Goal: Information Seeking & Learning: Learn about a topic

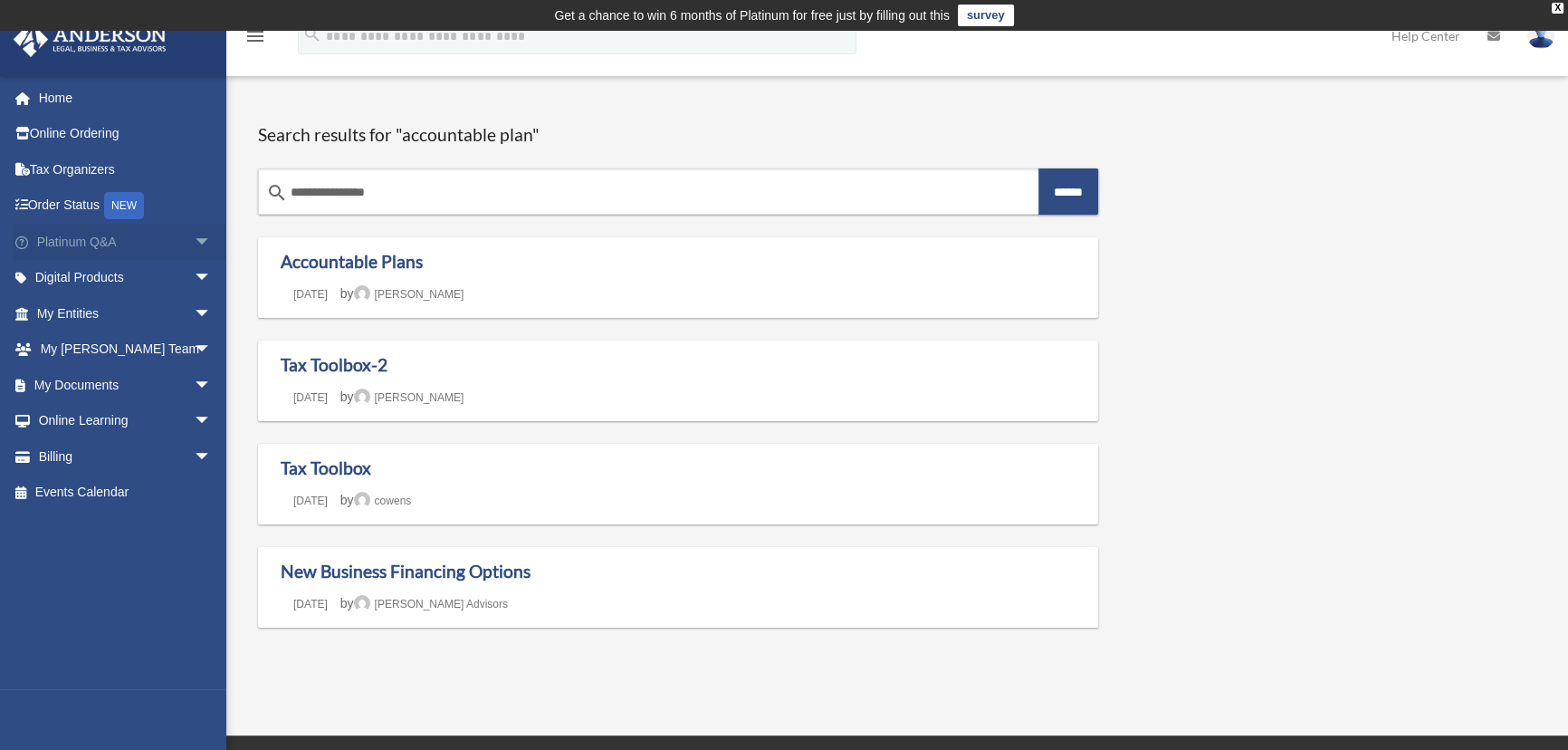
click at [172, 249] on link "Platinum Q&A arrow_drop_down" at bounding box center [126, 241] width 226 height 36
click at [193, 244] on span "arrow_drop_down" at bounding box center [211, 241] width 36 height 37
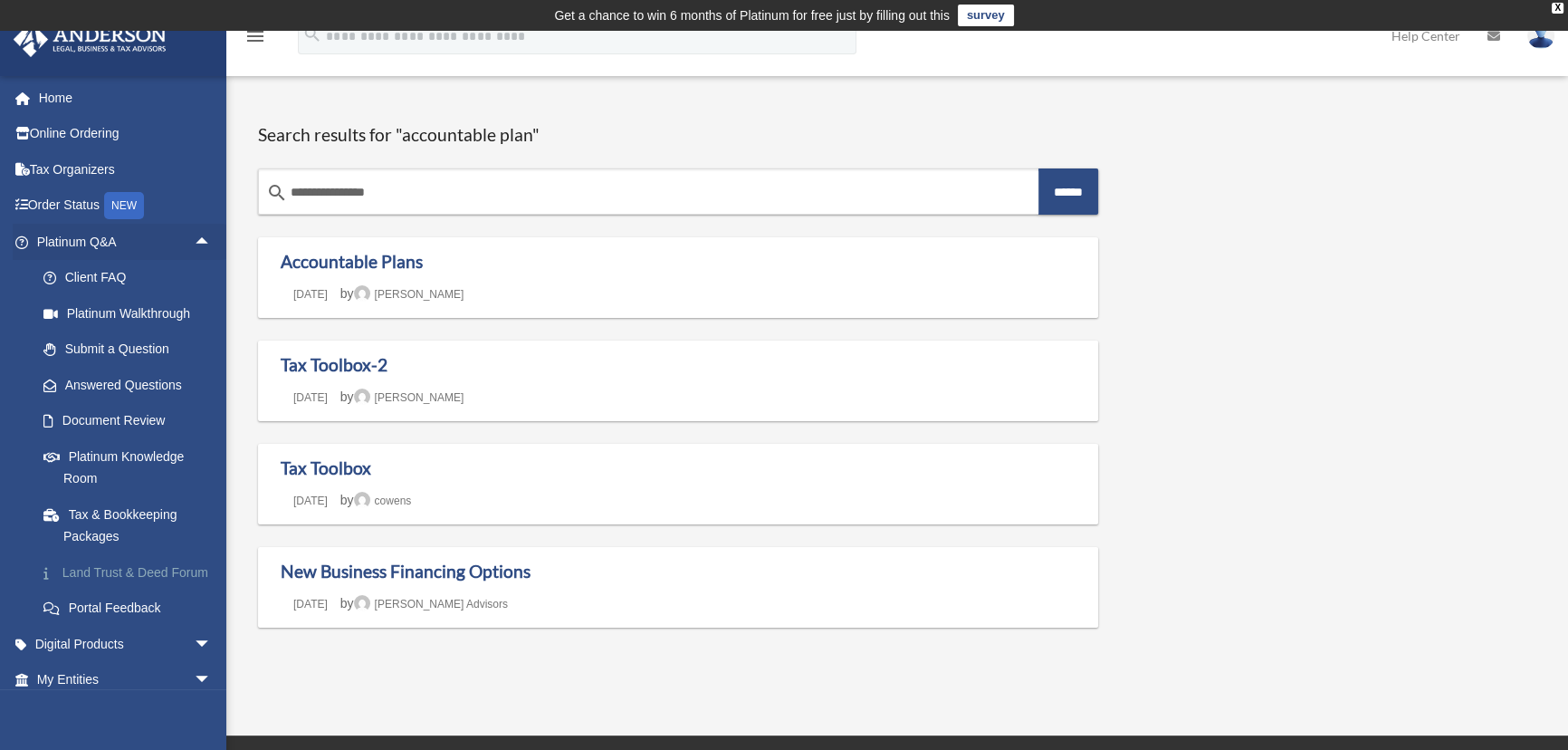
click at [125, 575] on link "Land Trust & Deed Forum" at bounding box center [132, 572] width 213 height 36
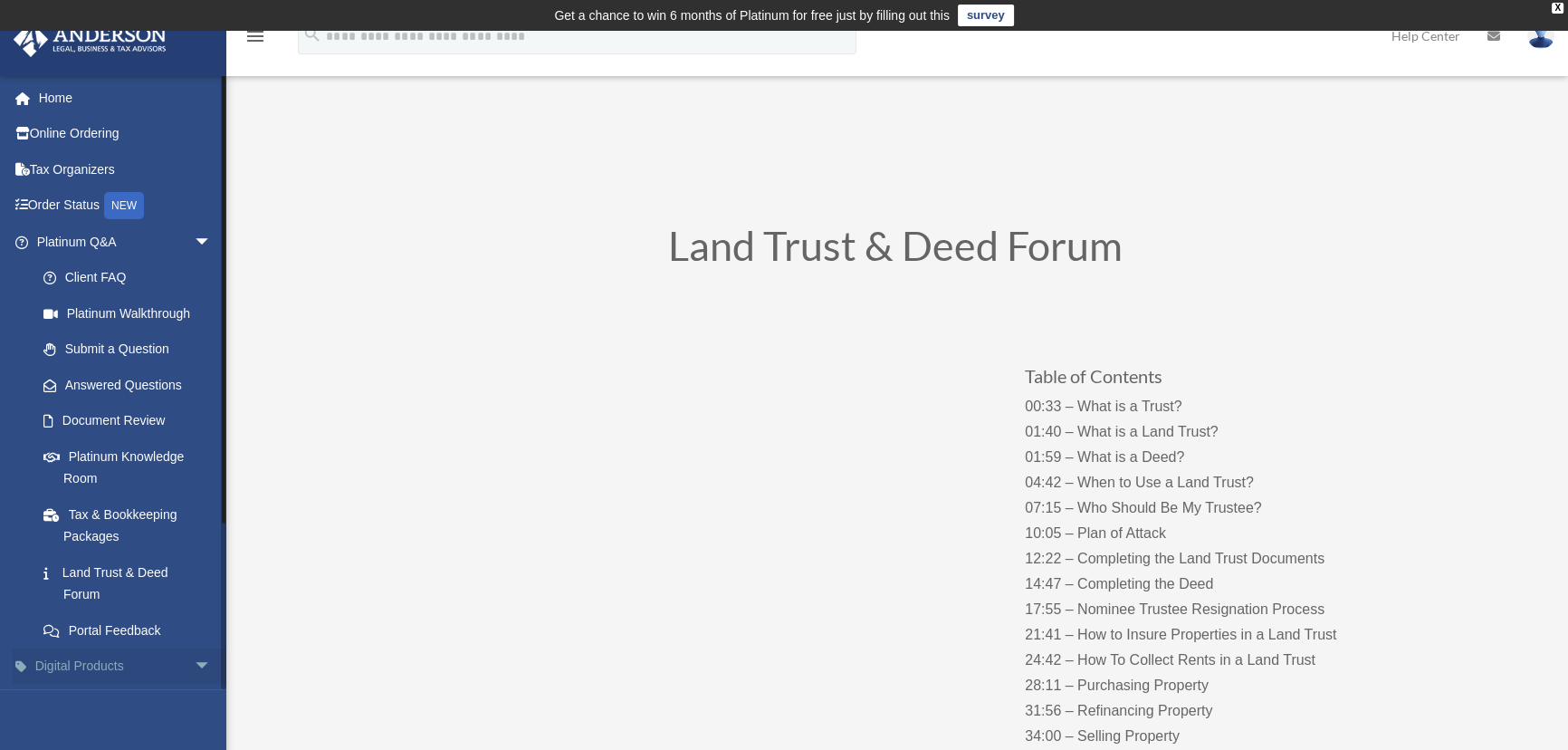
drag, startPoint x: 234, startPoint y: 659, endPoint x: 203, endPoint y: 659, distance: 31.0
click at [193, 661] on span "arrow_drop_down" at bounding box center [211, 666] width 36 height 37
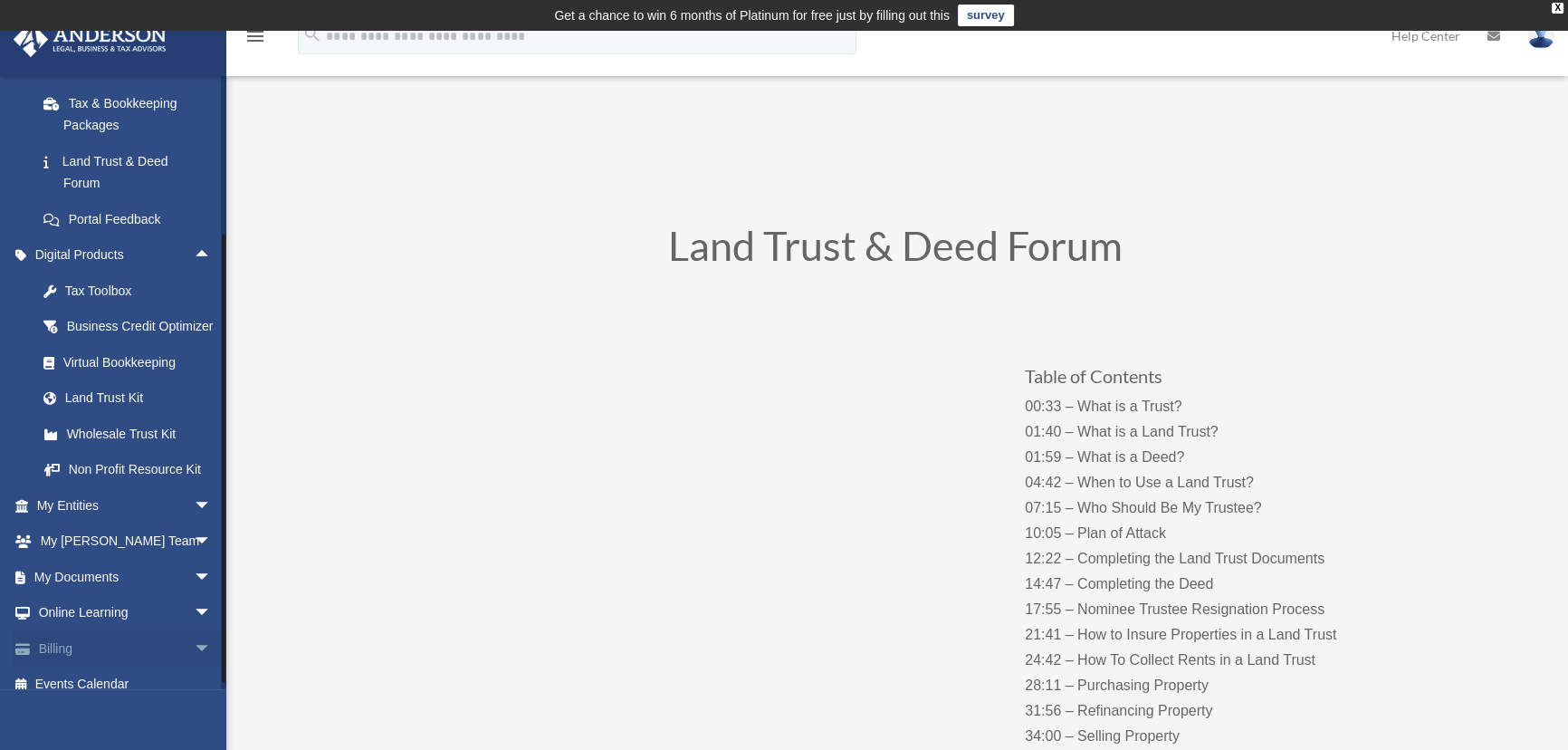
scroll to position [450, 0]
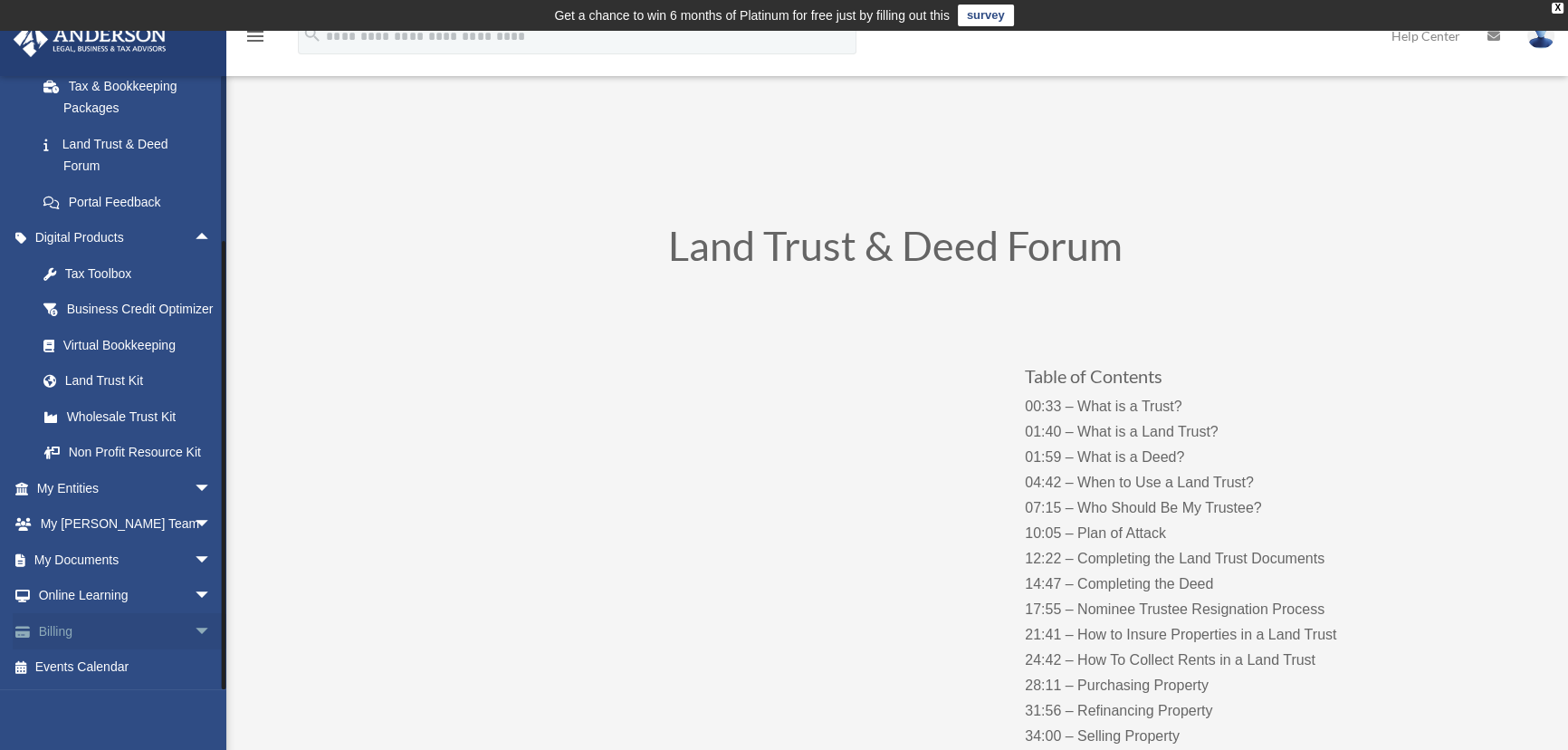
click at [173, 628] on link "Billing arrow_drop_down" at bounding box center [126, 631] width 226 height 36
click at [193, 631] on span "arrow_drop_down" at bounding box center [211, 631] width 36 height 37
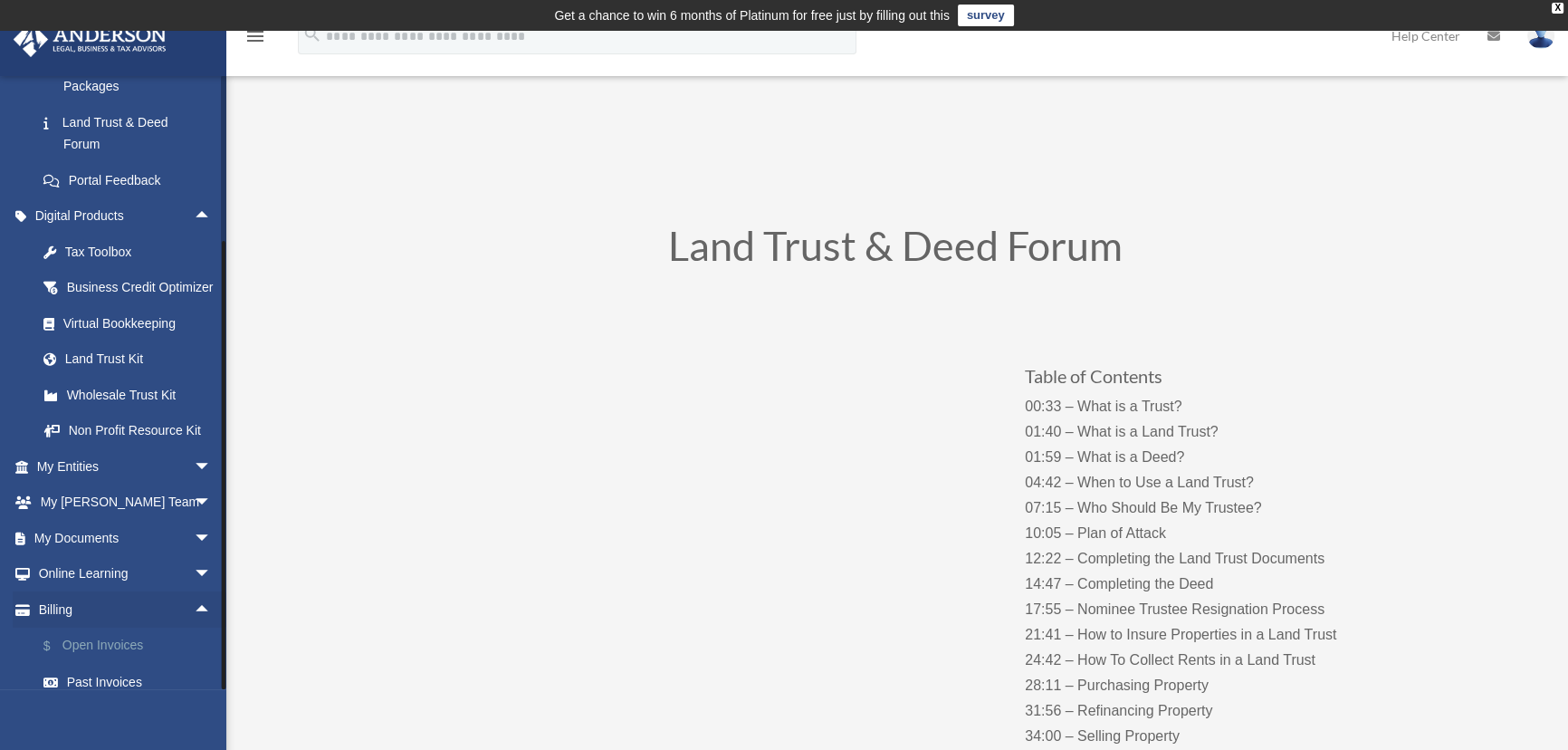
click at [75, 663] on link "$ Open Invoices" at bounding box center [132, 645] width 213 height 37
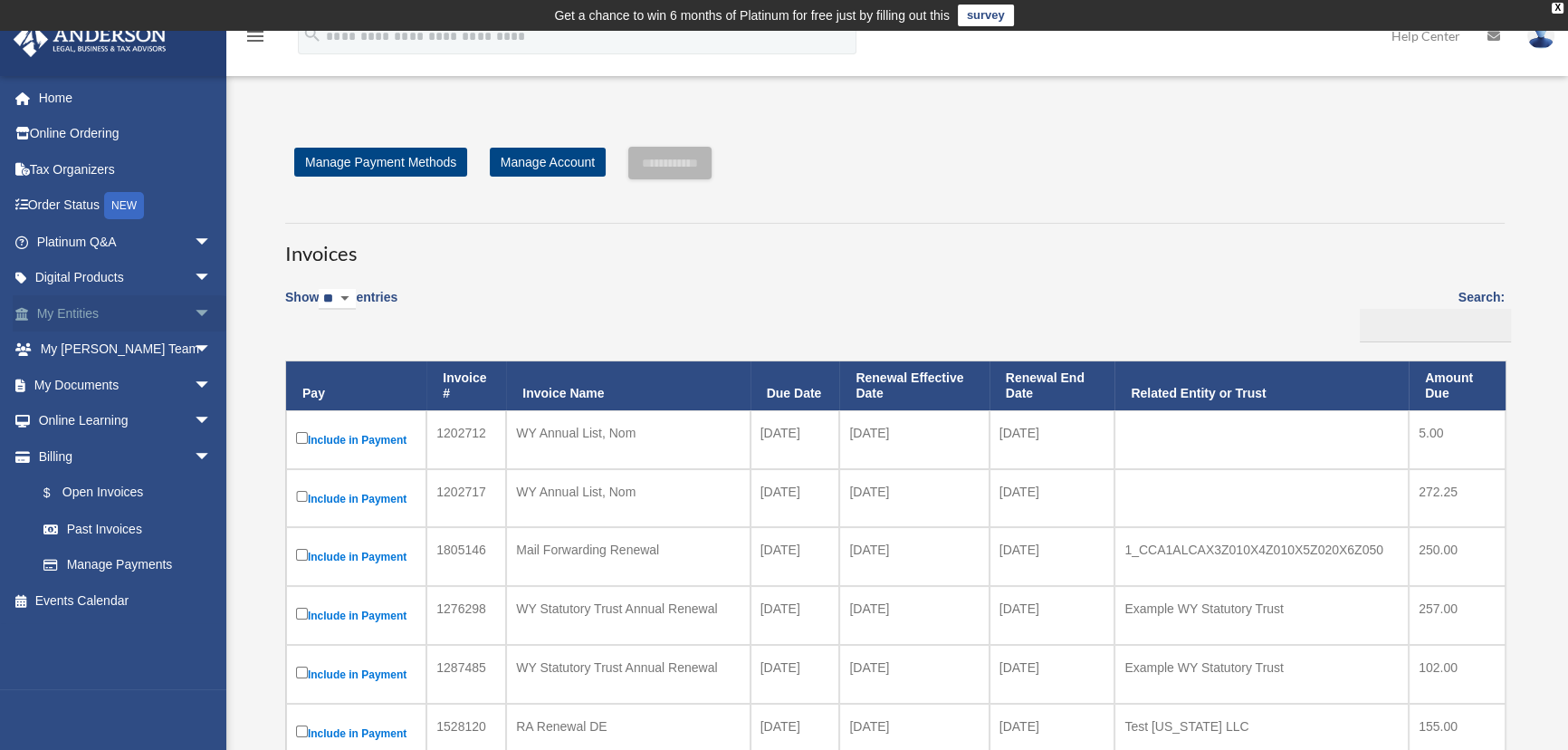
click at [193, 312] on span "arrow_drop_down" at bounding box center [211, 313] width 36 height 37
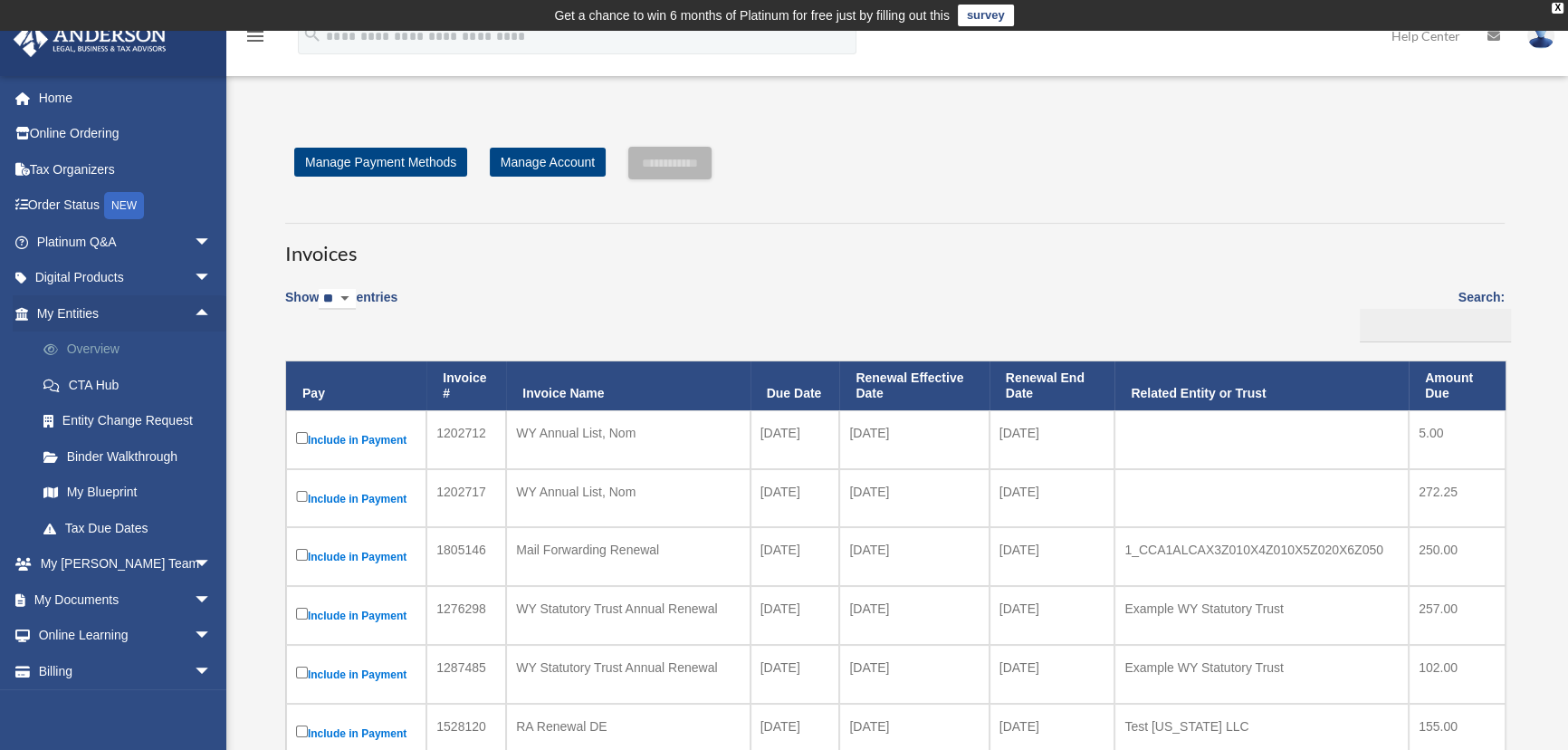
click at [98, 350] on link "Overview" at bounding box center [132, 349] width 213 height 36
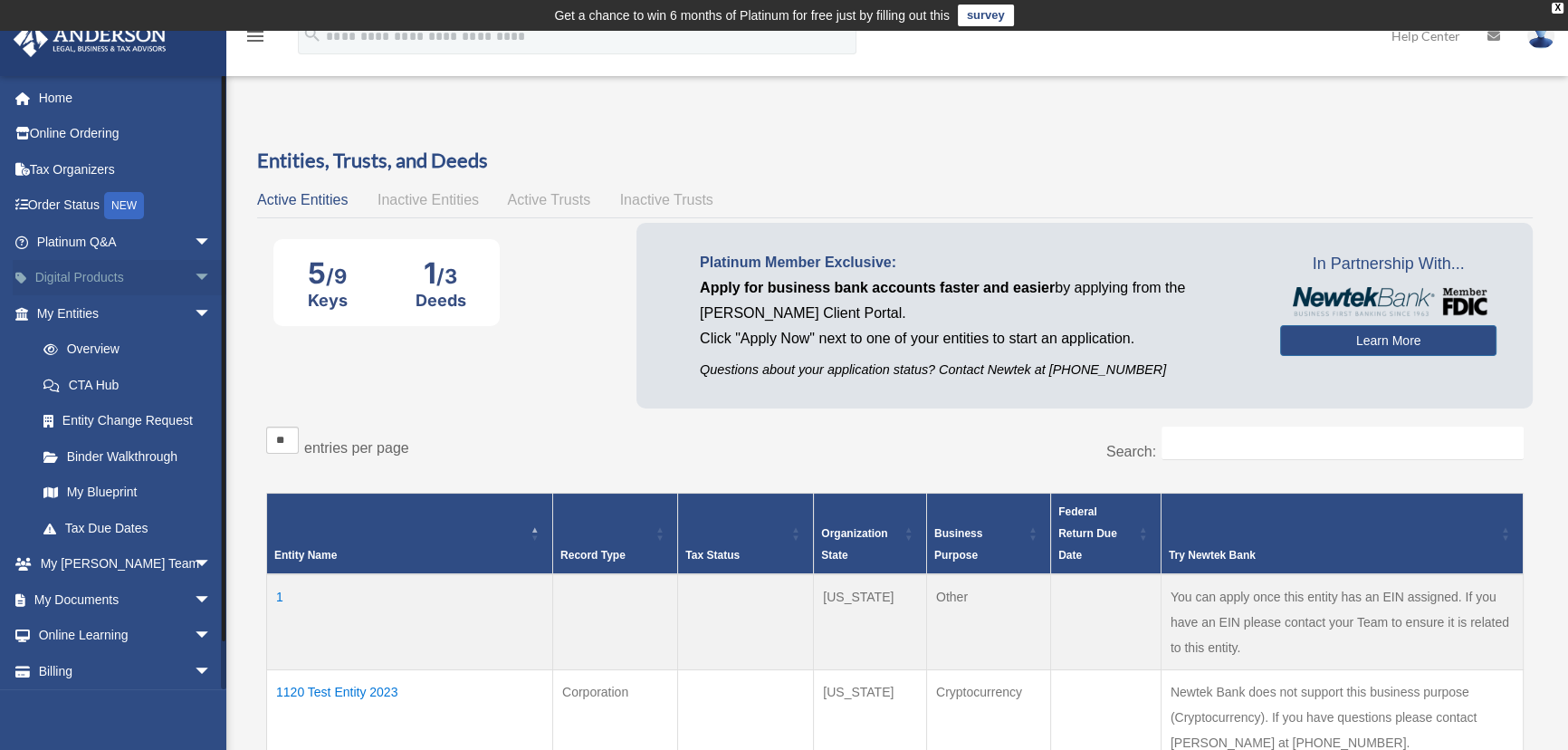
click at [193, 273] on span "arrow_drop_down" at bounding box center [211, 278] width 36 height 37
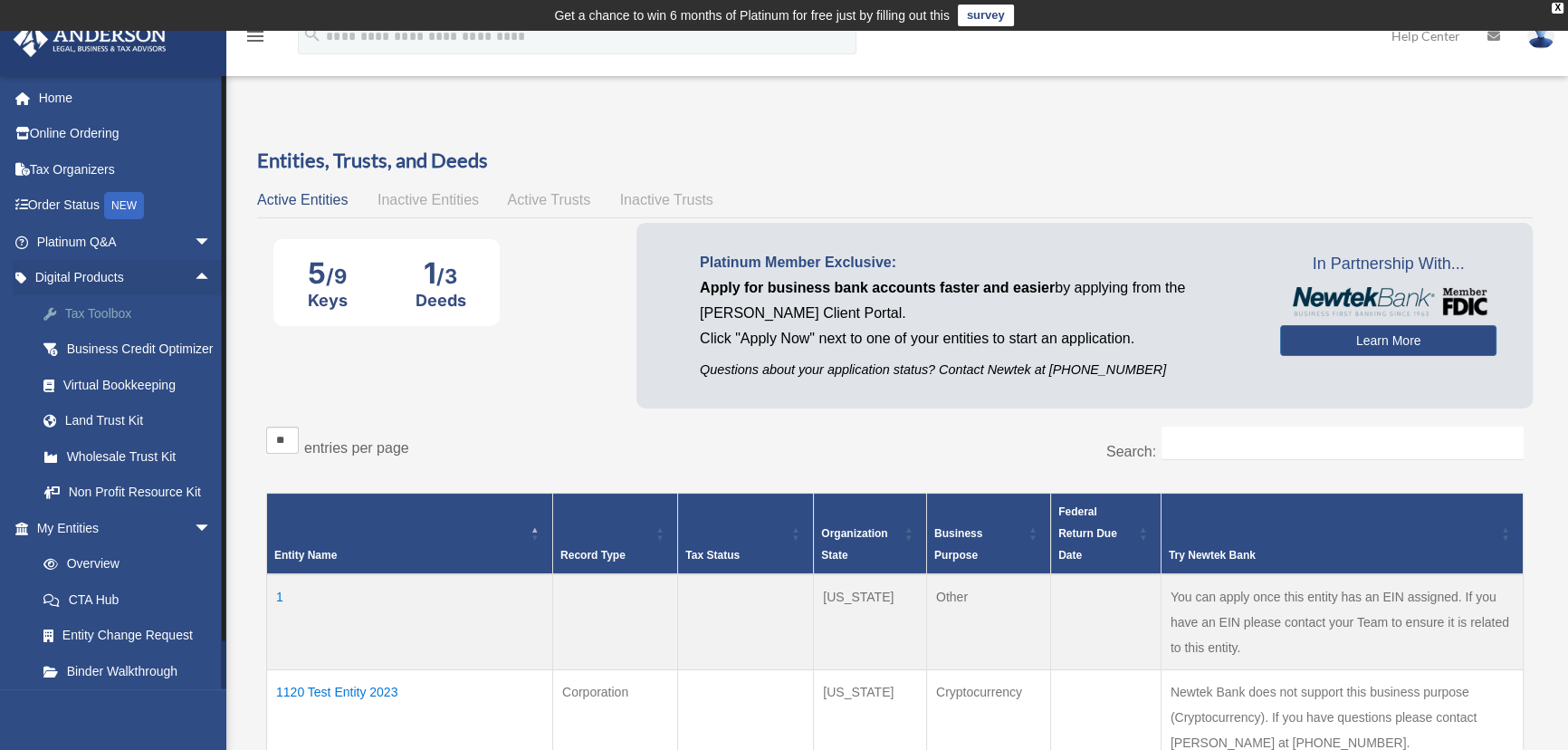
click at [105, 314] on div "Tax Toolbox" at bounding box center [140, 313] width 153 height 23
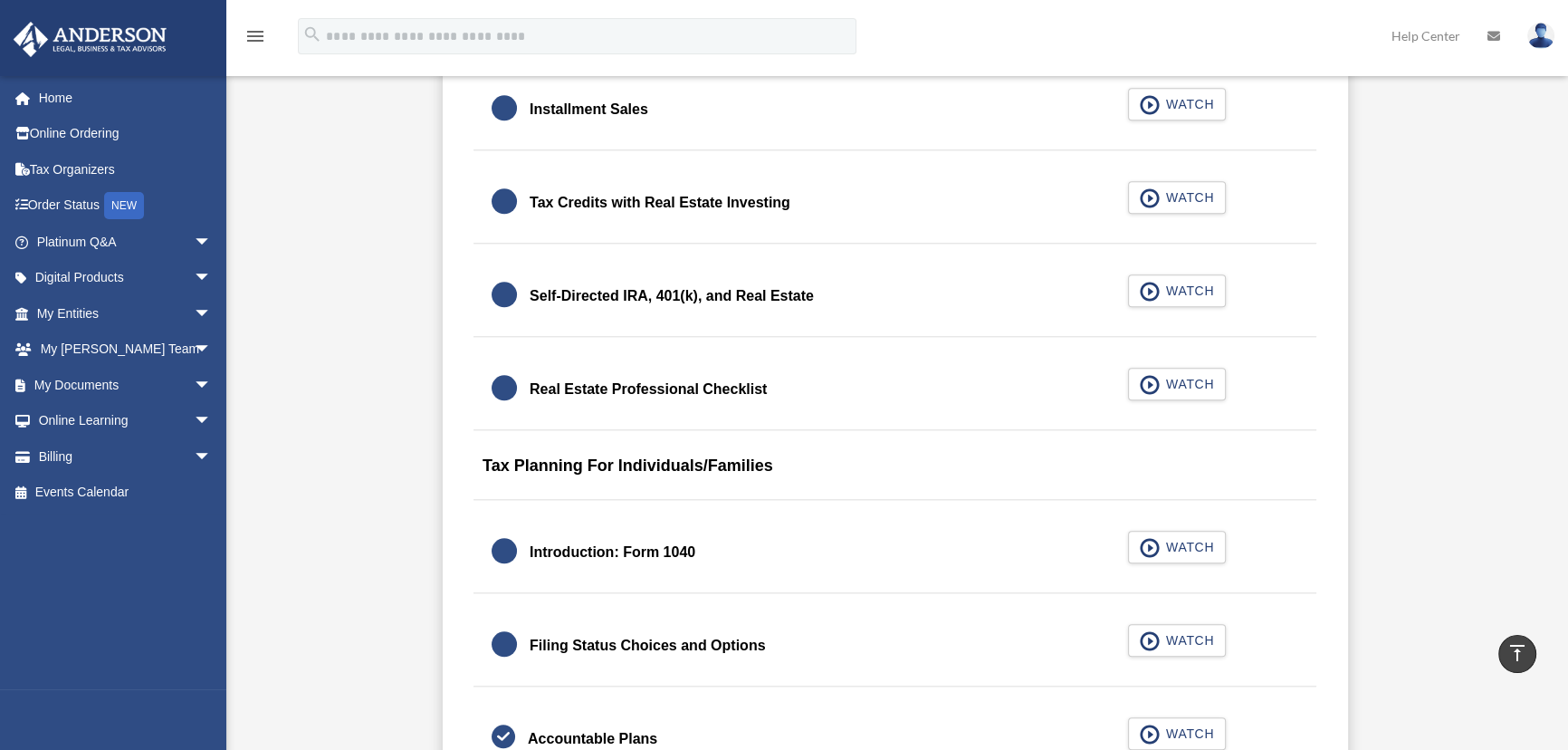
scroll to position [2058, 0]
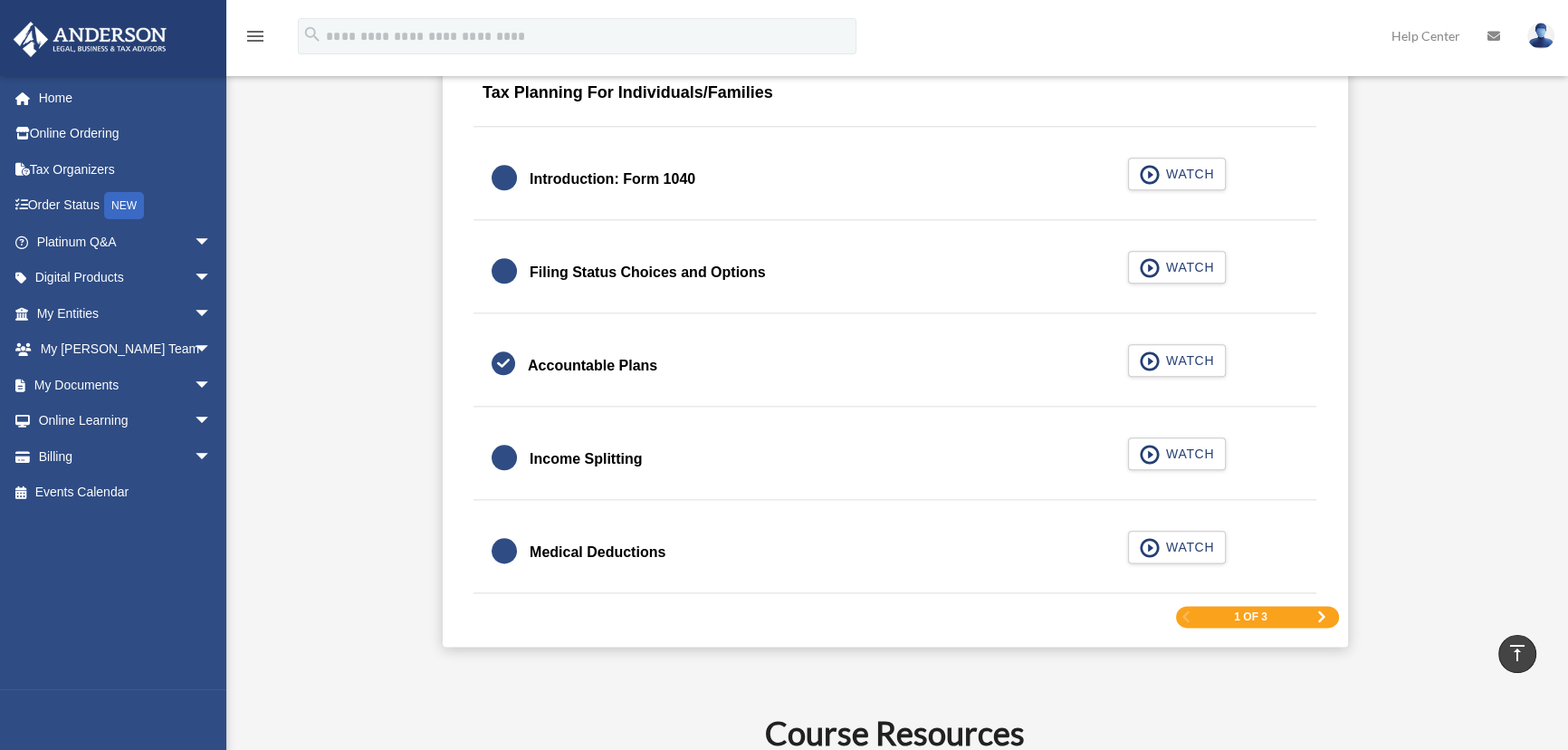
scroll to position [2717, 0]
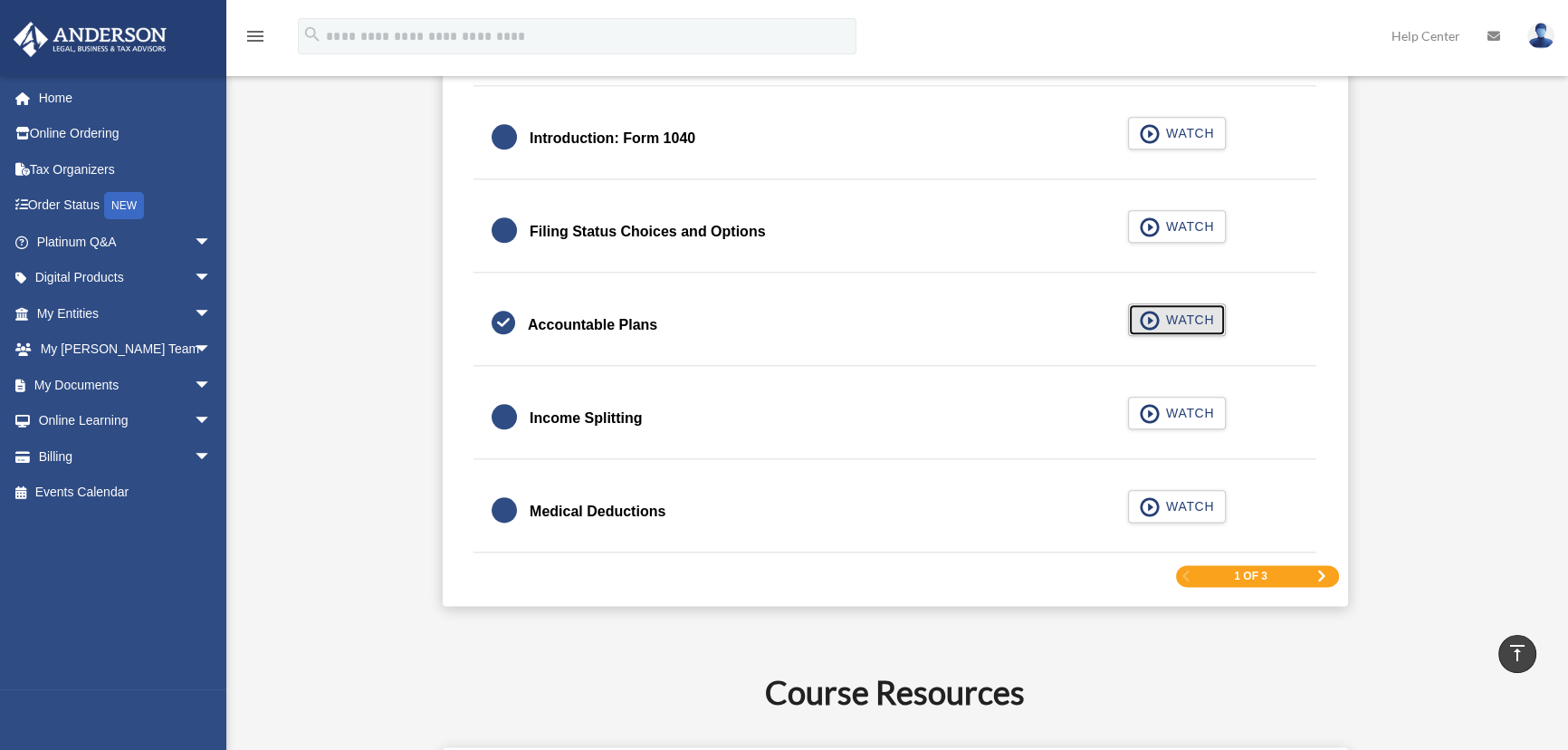
click at [1190, 324] on span "WATCH" at bounding box center [1187, 319] width 54 height 18
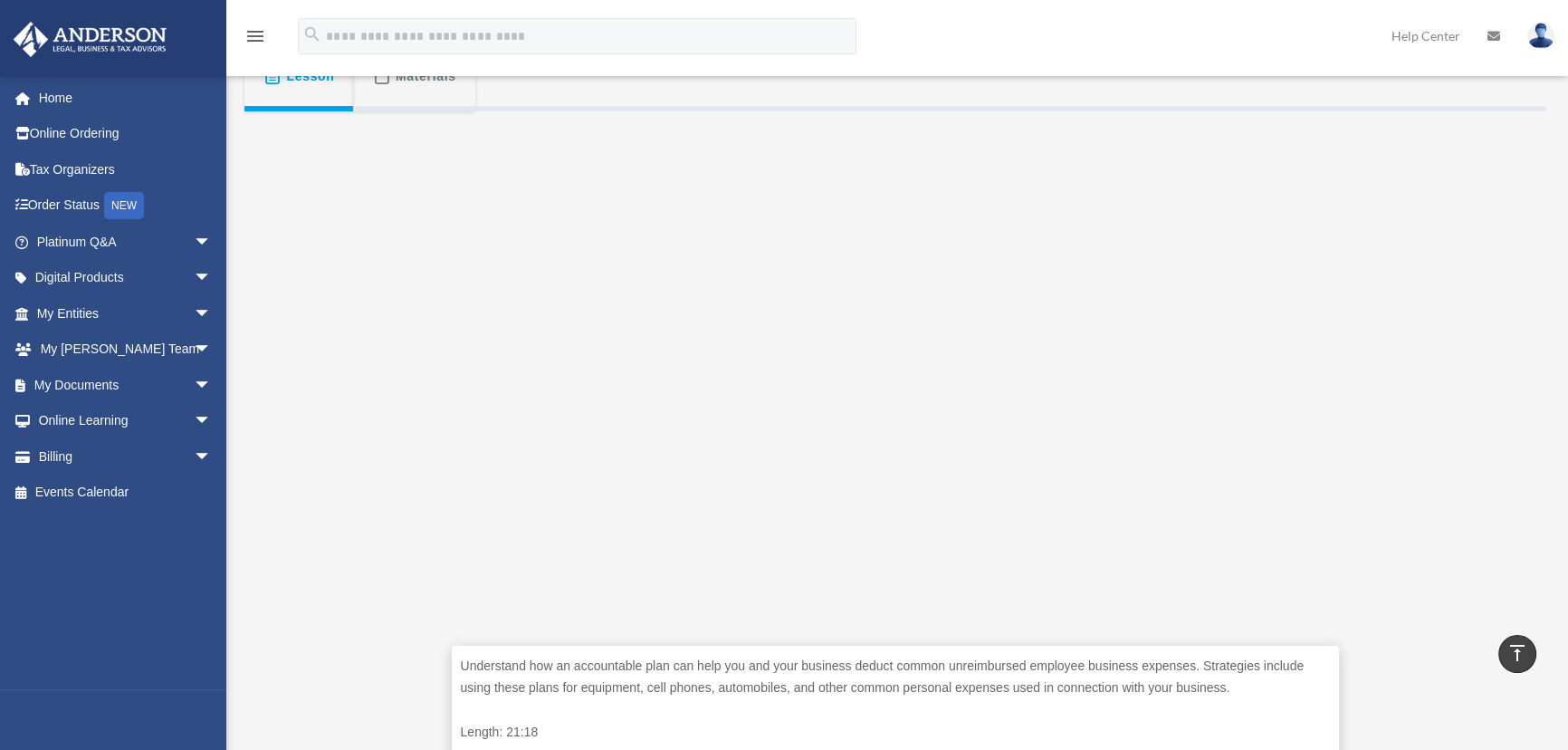
scroll to position [360, 0]
